Goal: Task Accomplishment & Management: Complete application form

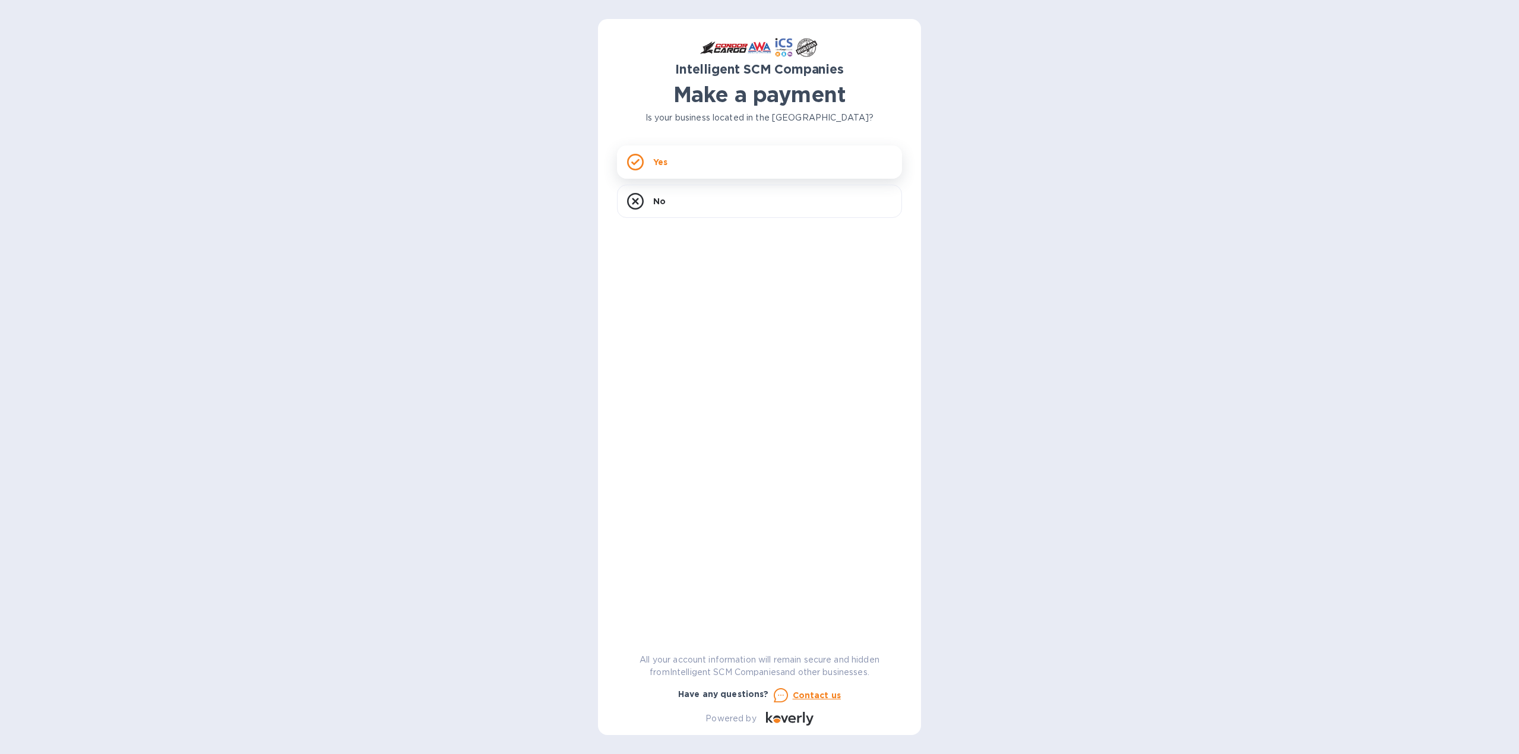
click at [729, 173] on div "Yes" at bounding box center [759, 161] width 285 height 33
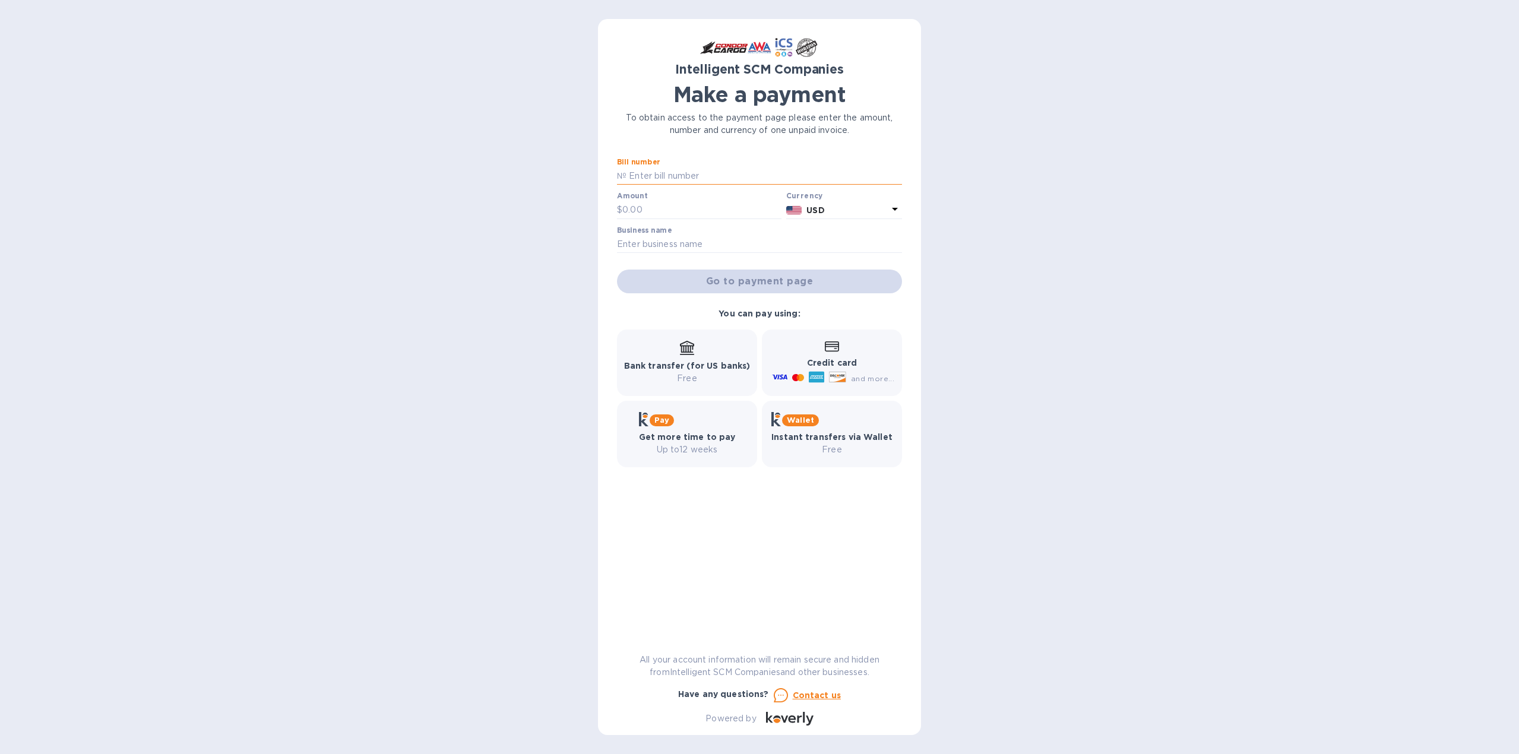
drag, startPoint x: 653, startPoint y: 174, endPoint x: 747, endPoint y: 182, distance: 94.1
click at [658, 173] on input "text" at bounding box center [763, 176] width 275 height 18
type input "T"
click at [679, 179] on input "text" at bounding box center [763, 176] width 275 height 18
paste input "T00007442/A"
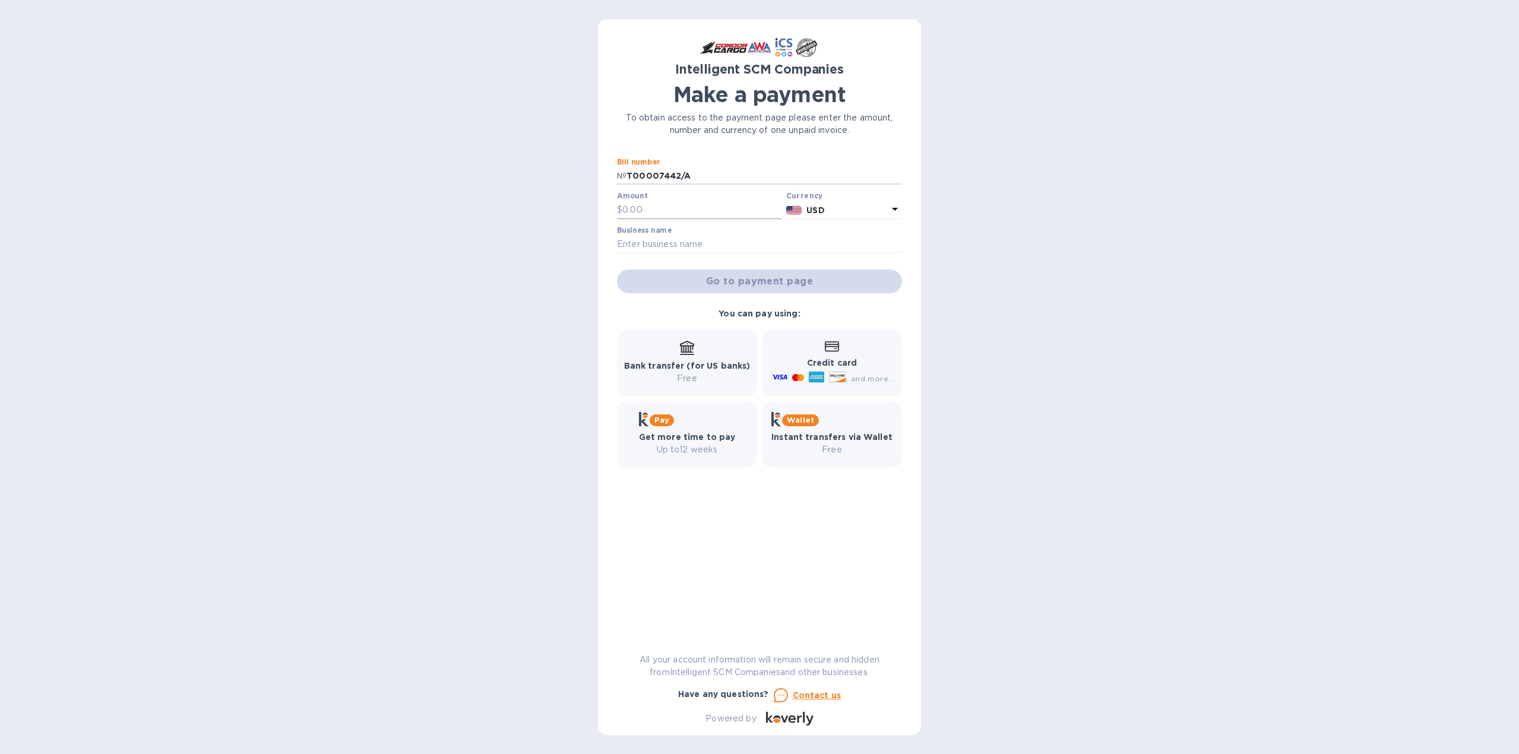
type input "T00007442/A"
click at [666, 208] on input "text" at bounding box center [701, 210] width 159 height 18
type input "55"
click at [701, 241] on input "text" at bounding box center [759, 245] width 285 height 18
type input "JBT Logistics"
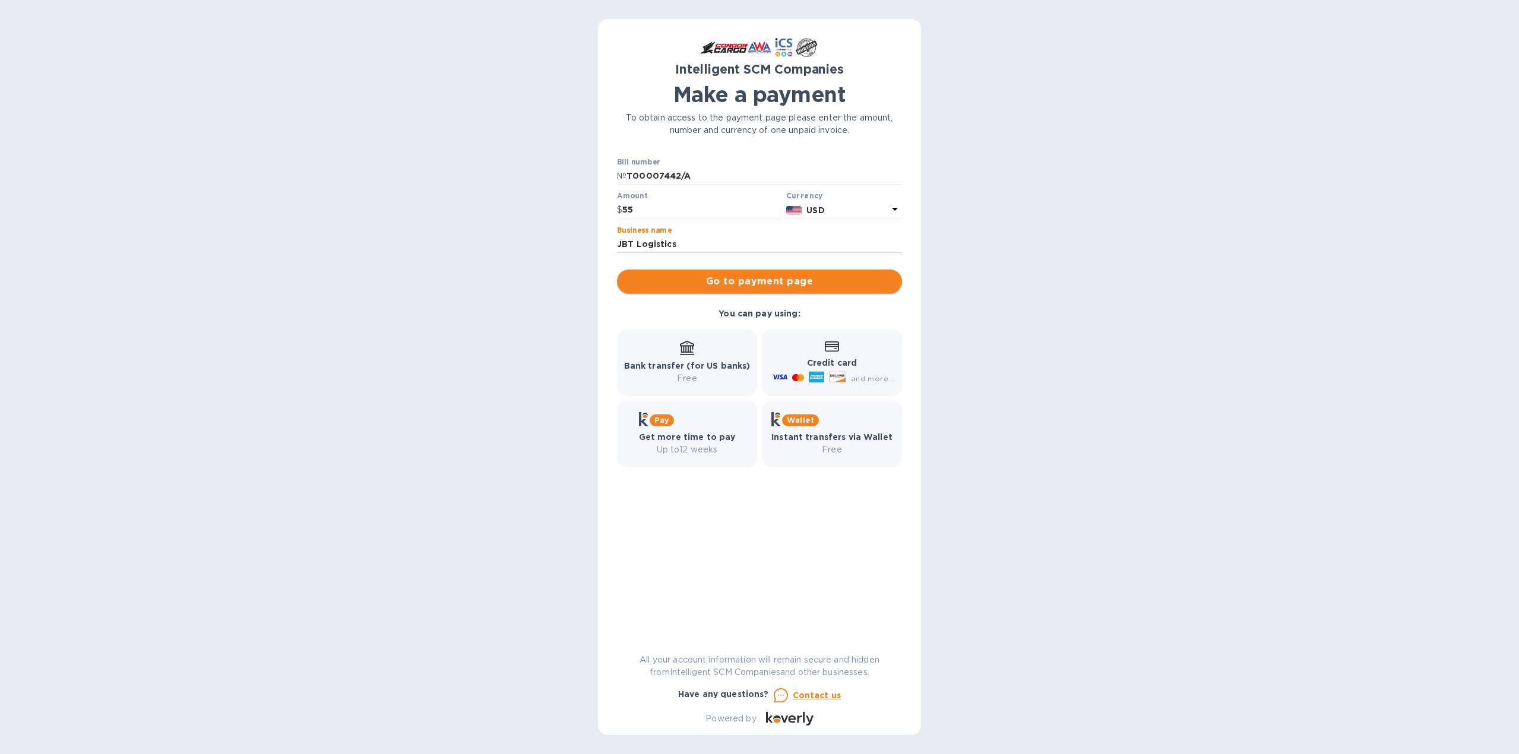
click at [736, 280] on span "Go to payment page" at bounding box center [759, 281] width 266 height 14
